Goal: Task Accomplishment & Management: Manage account settings

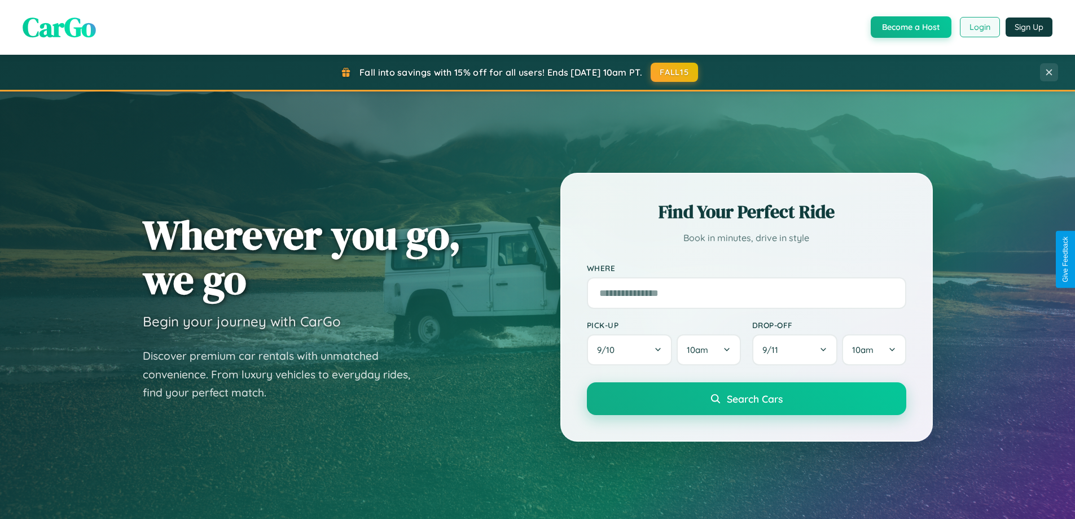
click at [979, 27] on button "Login" at bounding box center [980, 27] width 40 height 20
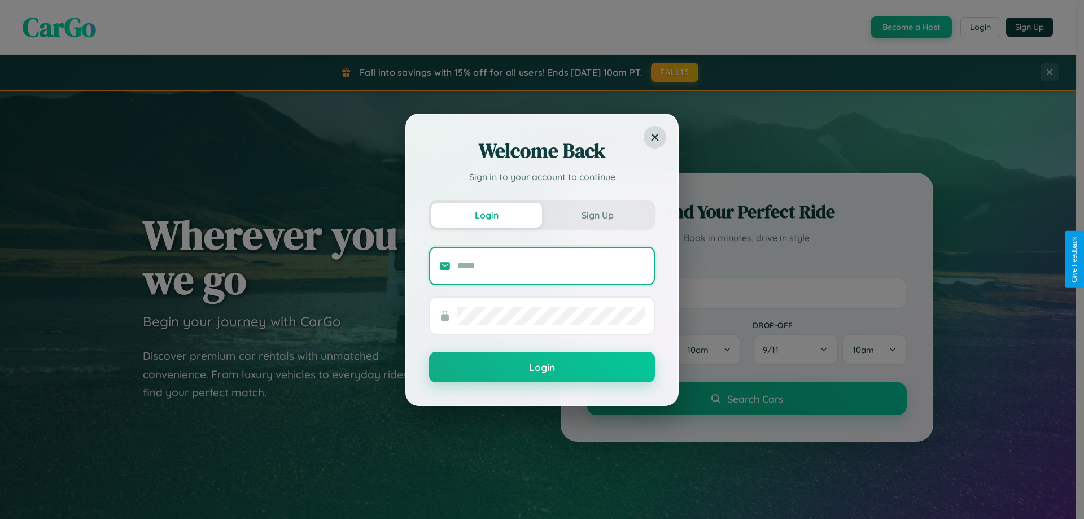
click at [551, 265] on input "text" at bounding box center [550, 266] width 187 height 18
type input "**********"
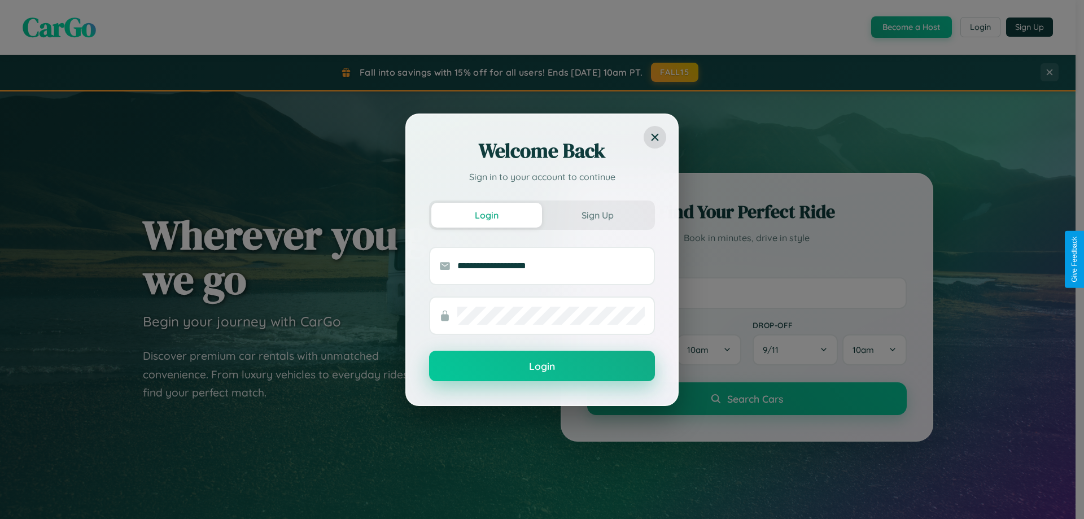
click at [542, 366] on button "Login" at bounding box center [542, 366] width 226 height 30
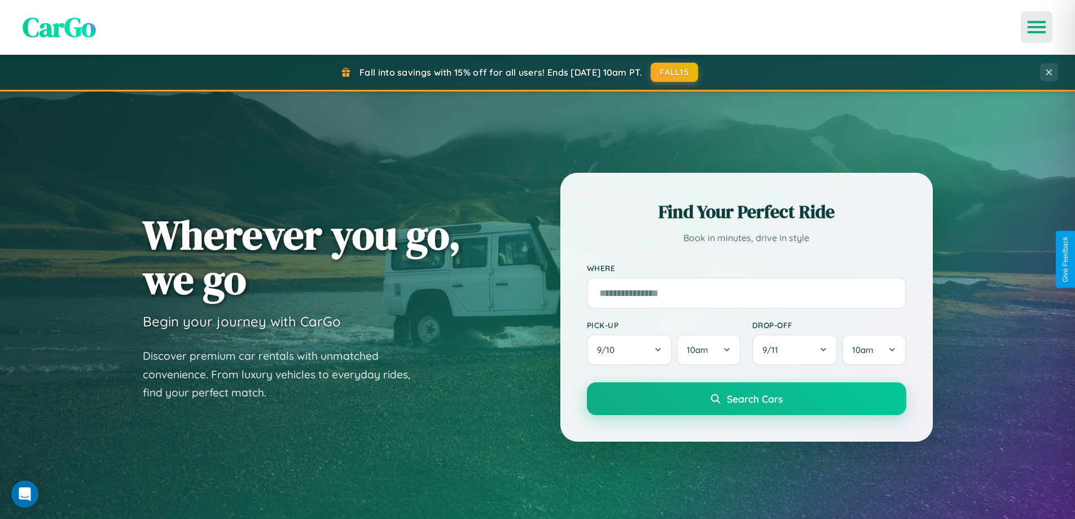
click at [1037, 27] on icon "Open menu" at bounding box center [1037, 27] width 16 height 10
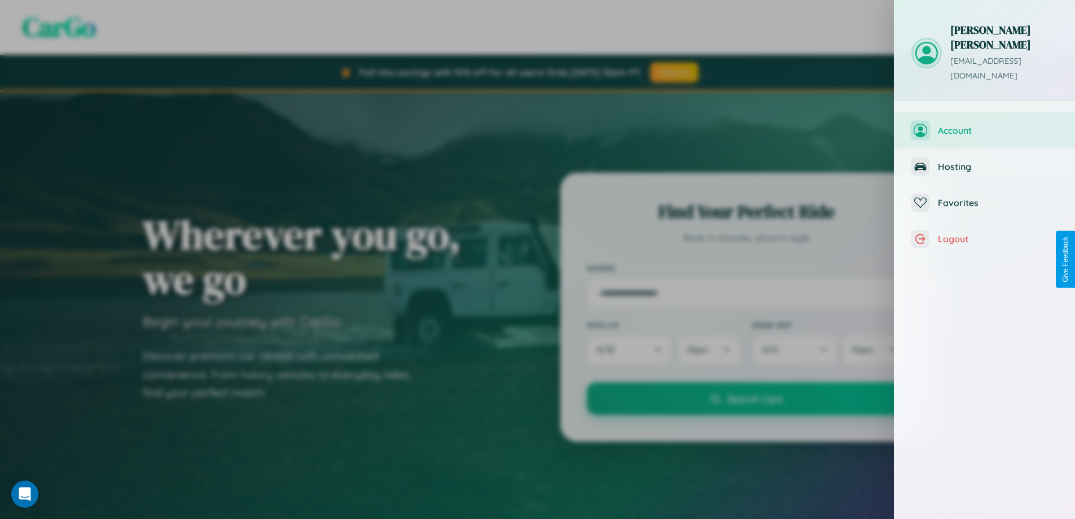
click at [985, 125] on span "Account" at bounding box center [998, 130] width 120 height 11
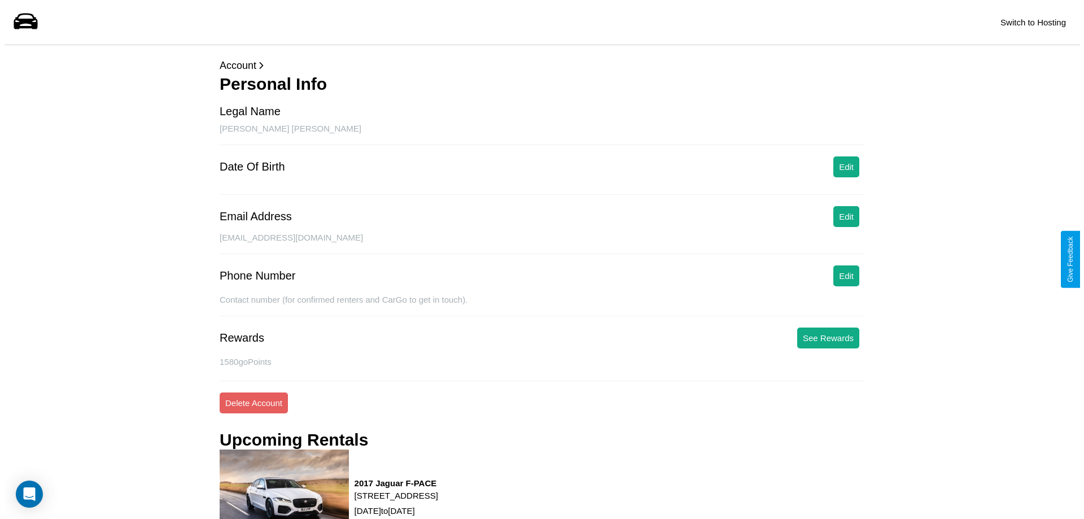
scroll to position [143, 0]
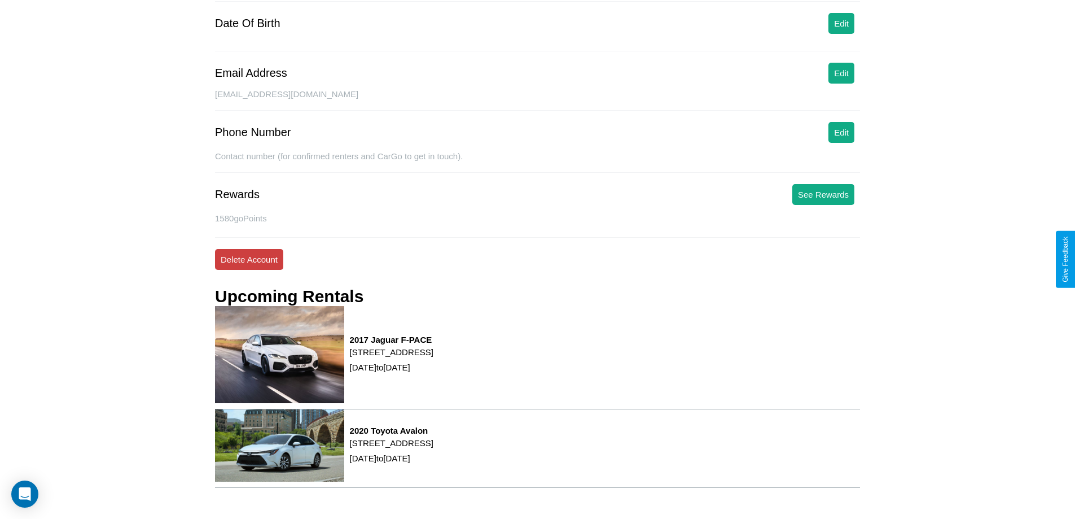
click at [249, 259] on button "Delete Account" at bounding box center [249, 259] width 68 height 21
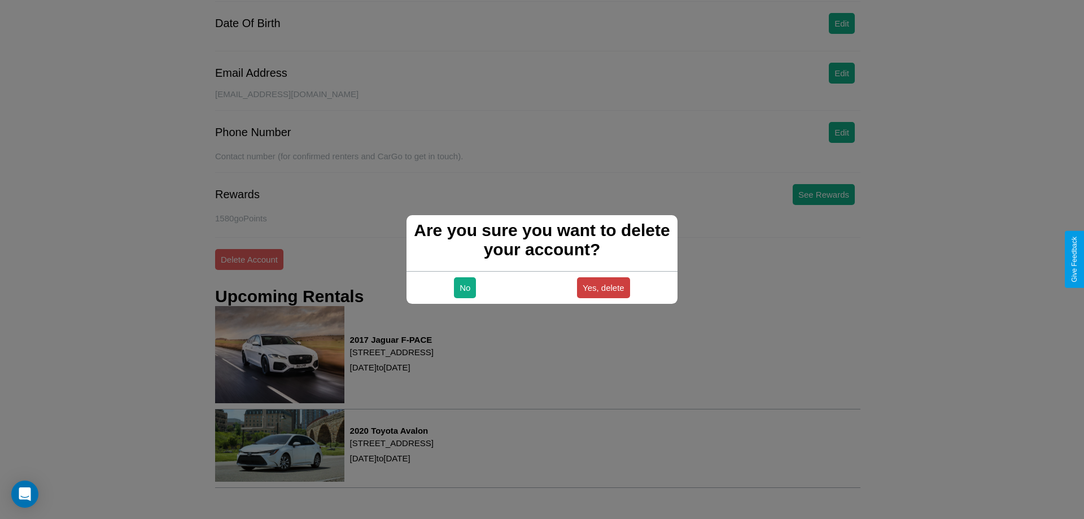
click at [603, 287] on button "Yes, delete" at bounding box center [603, 287] width 53 height 21
